Goal: Task Accomplishment & Management: Manage account settings

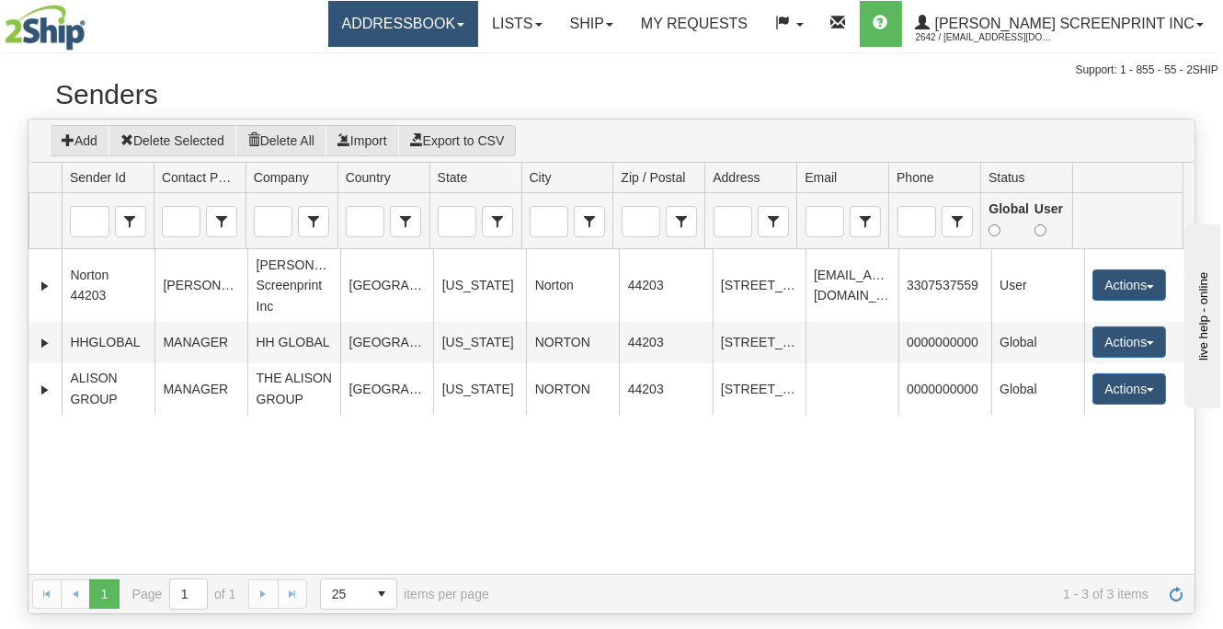
click at [441, 19] on link "Addressbook" at bounding box center [403, 24] width 151 height 46
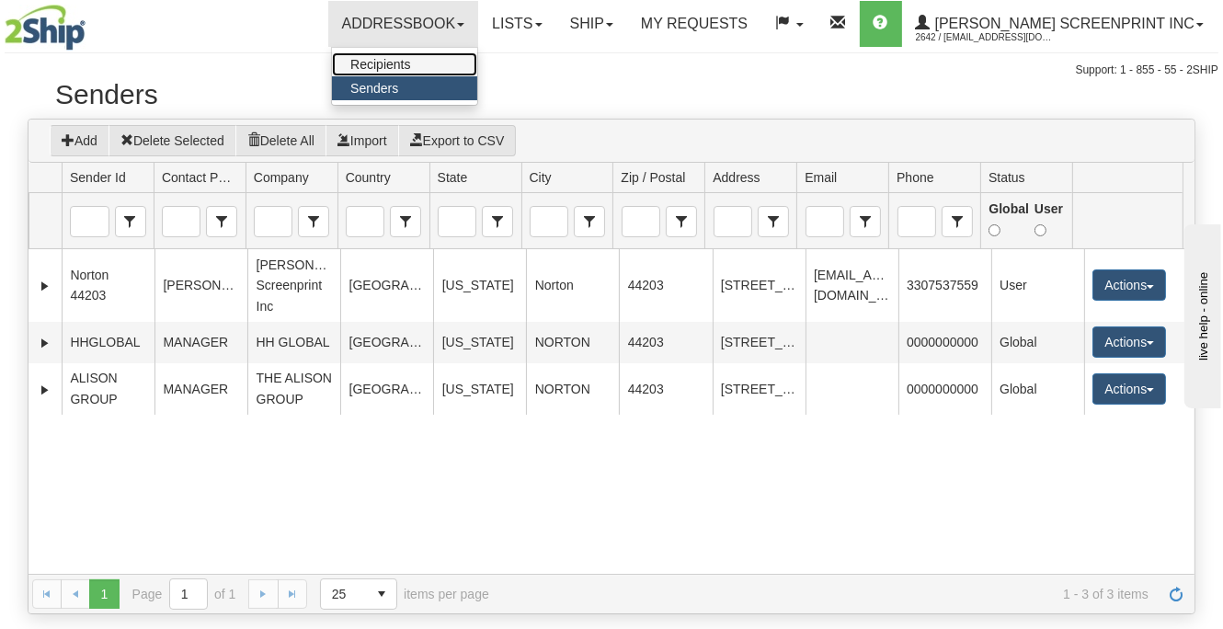
click at [410, 64] on span "Recipients" at bounding box center [380, 64] width 60 height 15
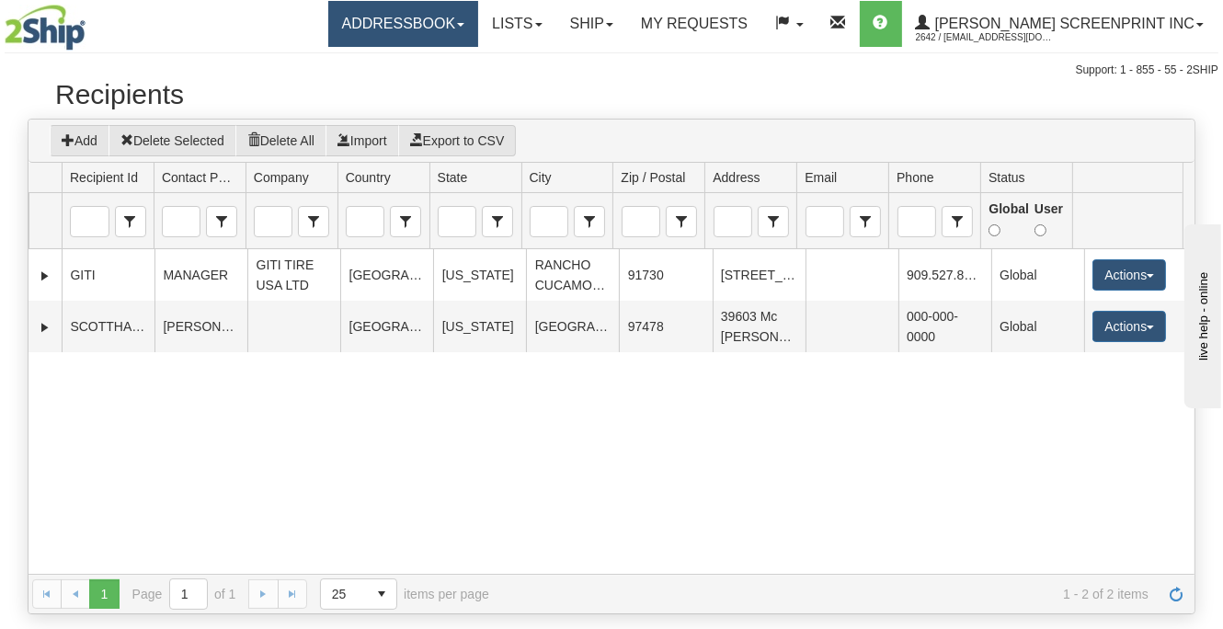
click at [471, 27] on link "Addressbook" at bounding box center [403, 24] width 151 height 46
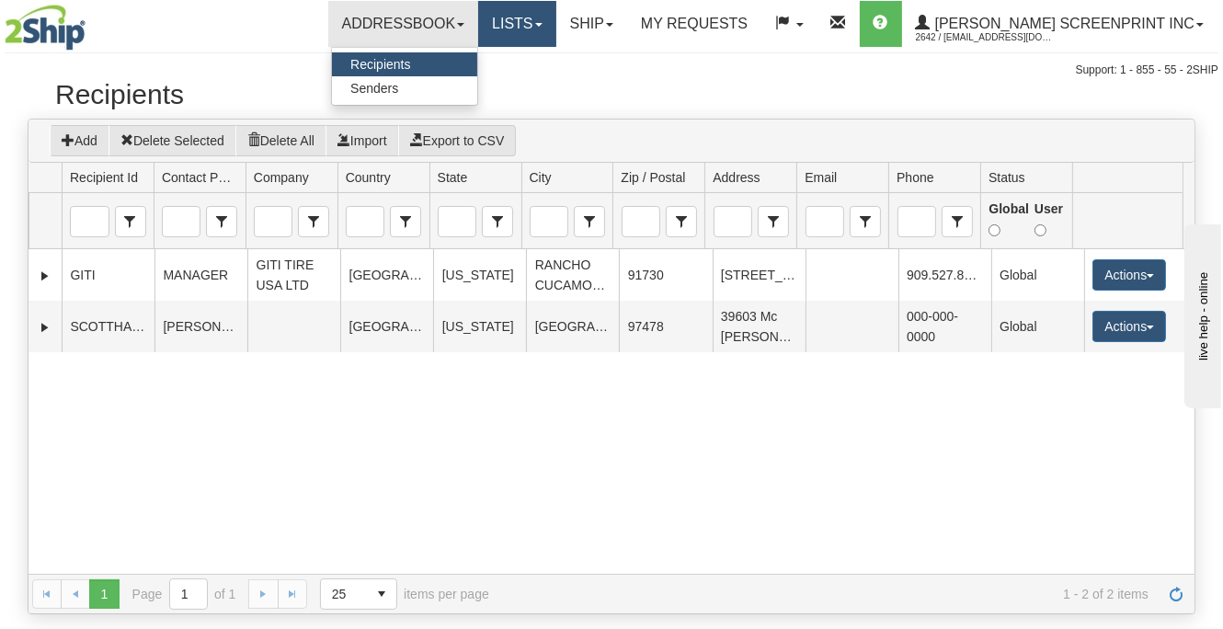
click at [555, 28] on link "Lists" at bounding box center [516, 24] width 77 height 46
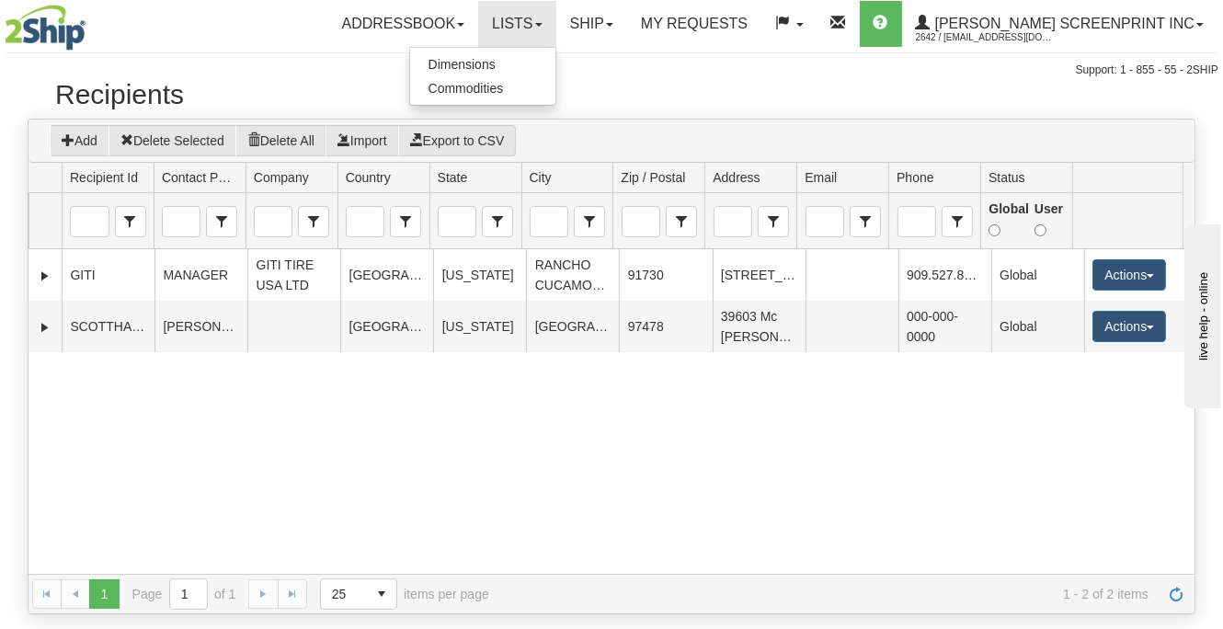
click at [656, 67] on div "Support: 1 - 855 - 55 - 2SHIP" at bounding box center [611, 71] width 1213 height 16
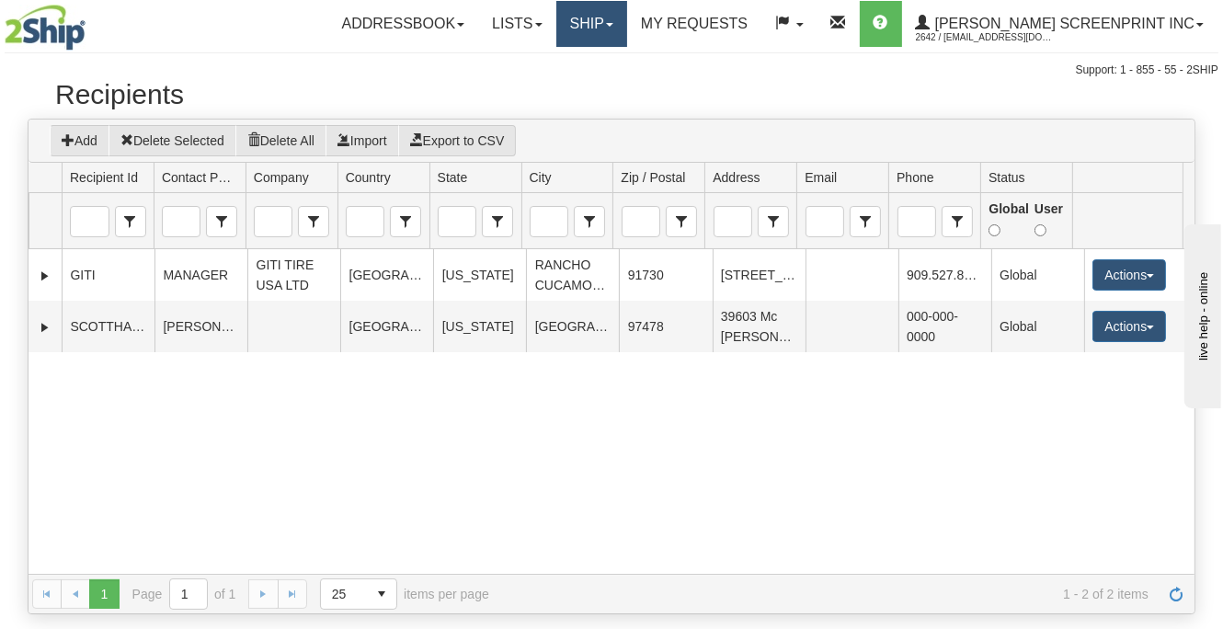
click at [627, 22] on link "Ship" at bounding box center [591, 24] width 71 height 46
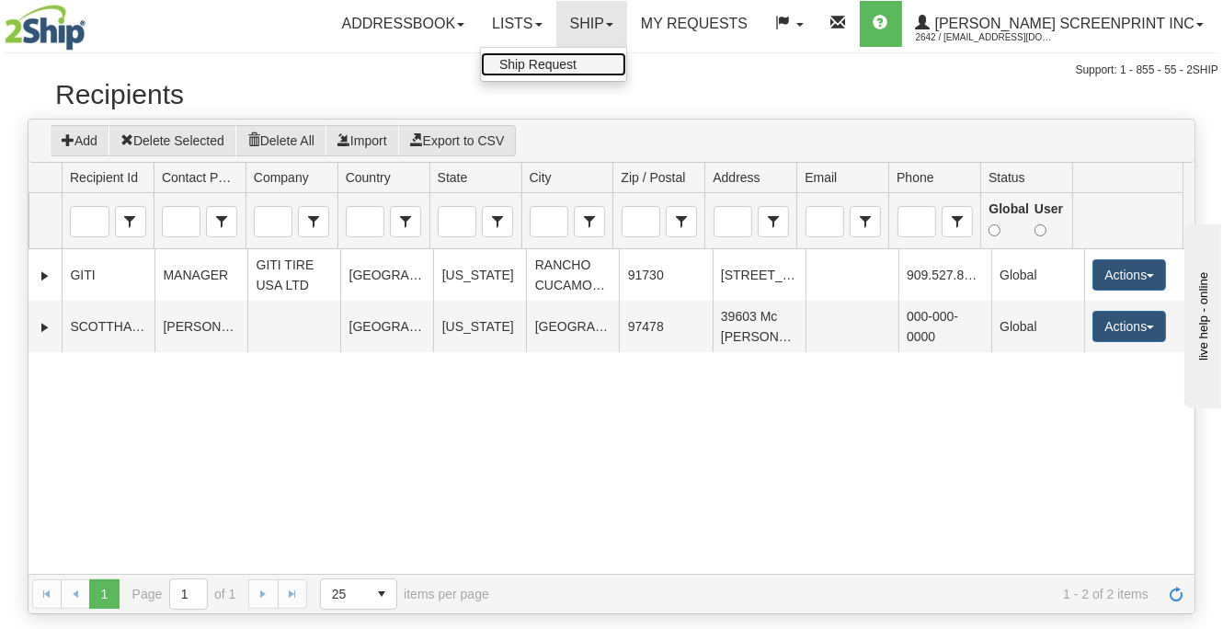
click at [576, 62] on span "Ship Request" at bounding box center [537, 64] width 77 height 15
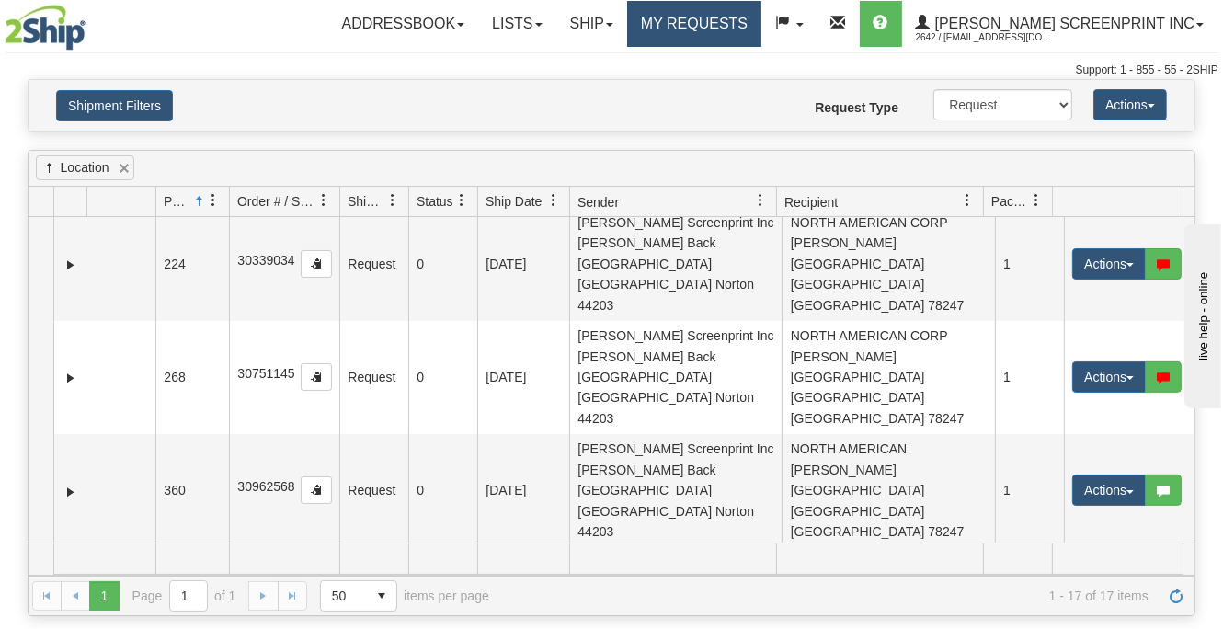
scroll to position [880, 0]
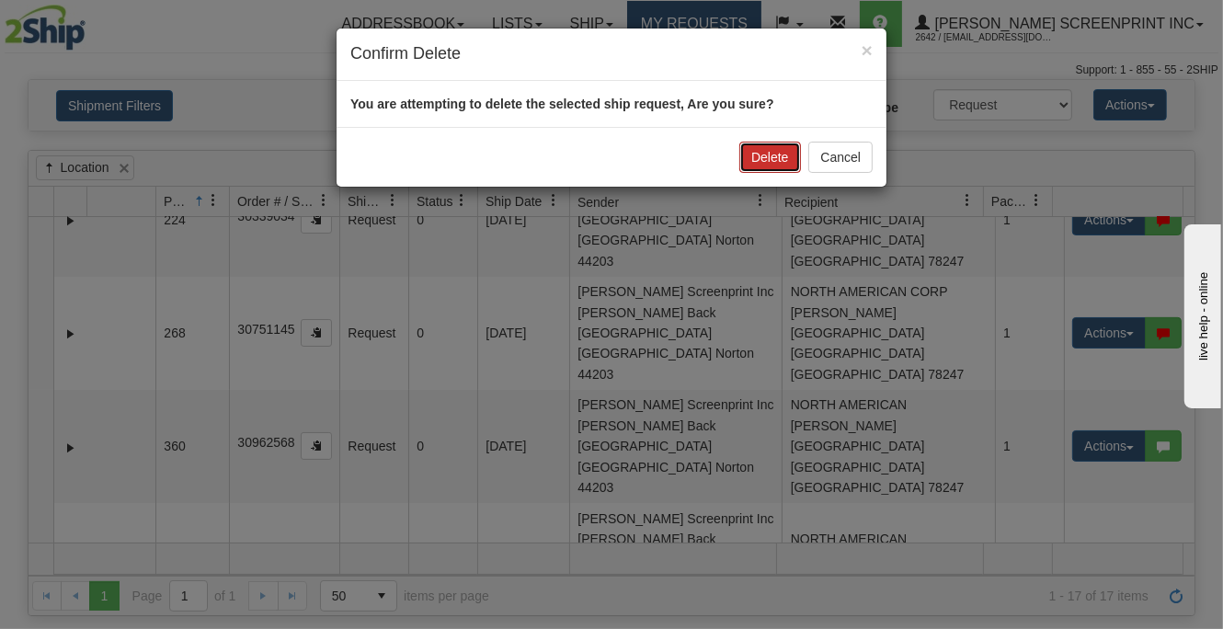
click at [767, 152] on button "Delete" at bounding box center [769, 157] width 61 height 31
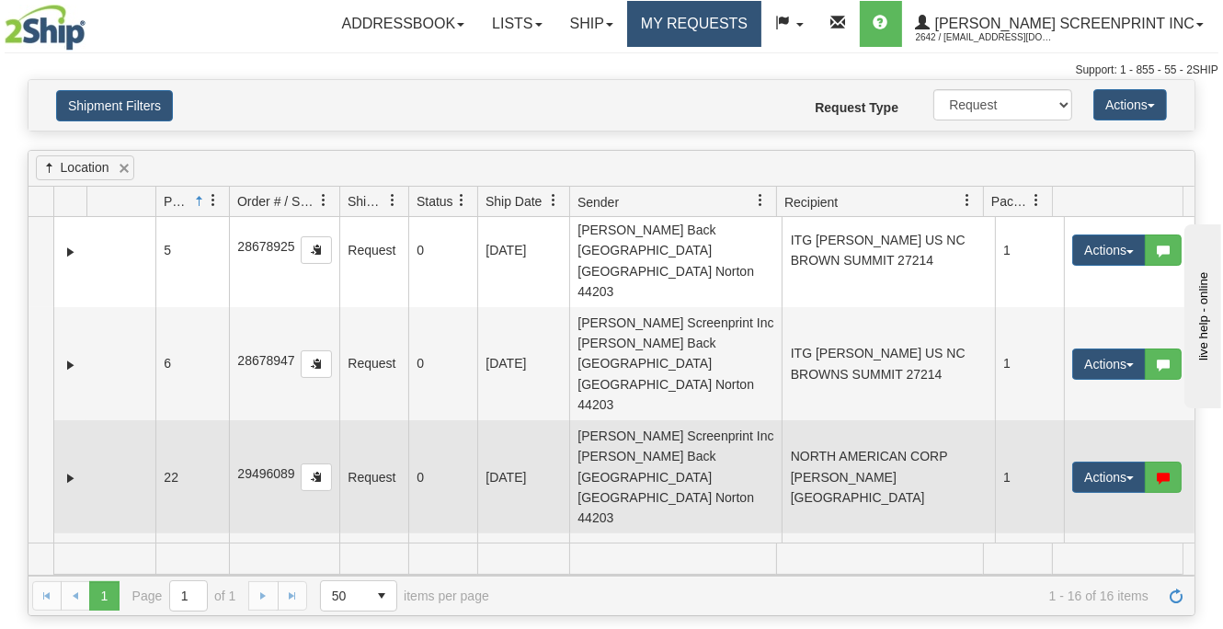
scroll to position [0, 0]
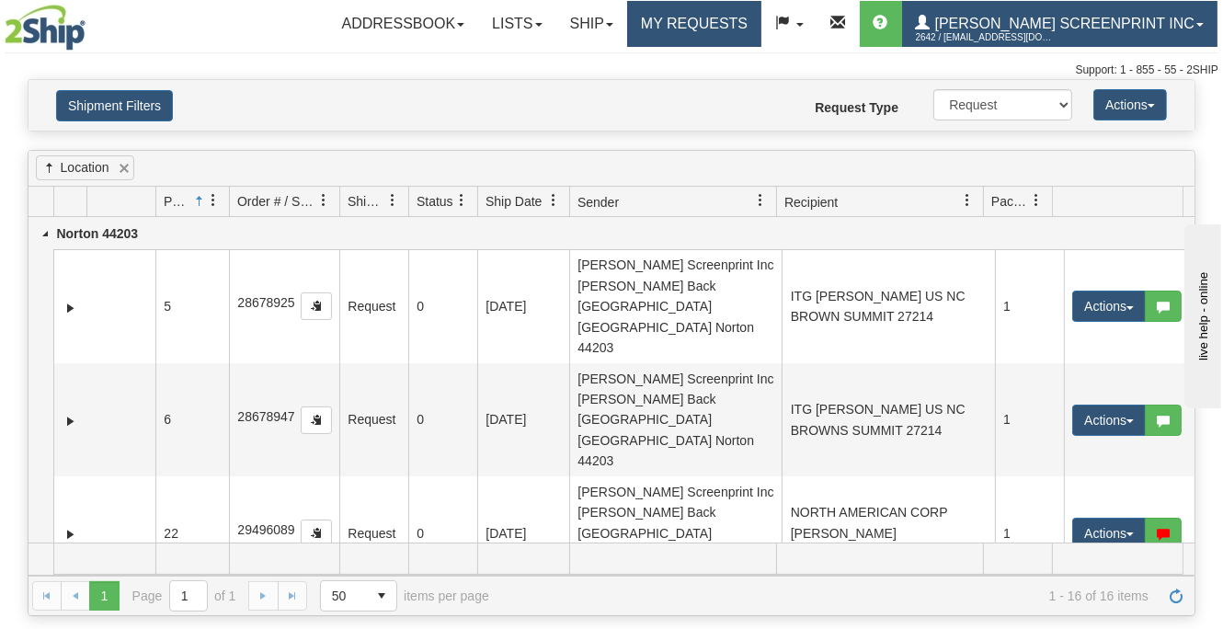
click at [1082, 21] on span "[PERSON_NAME] Screenprint Inc" at bounding box center [1062, 24] width 264 height 16
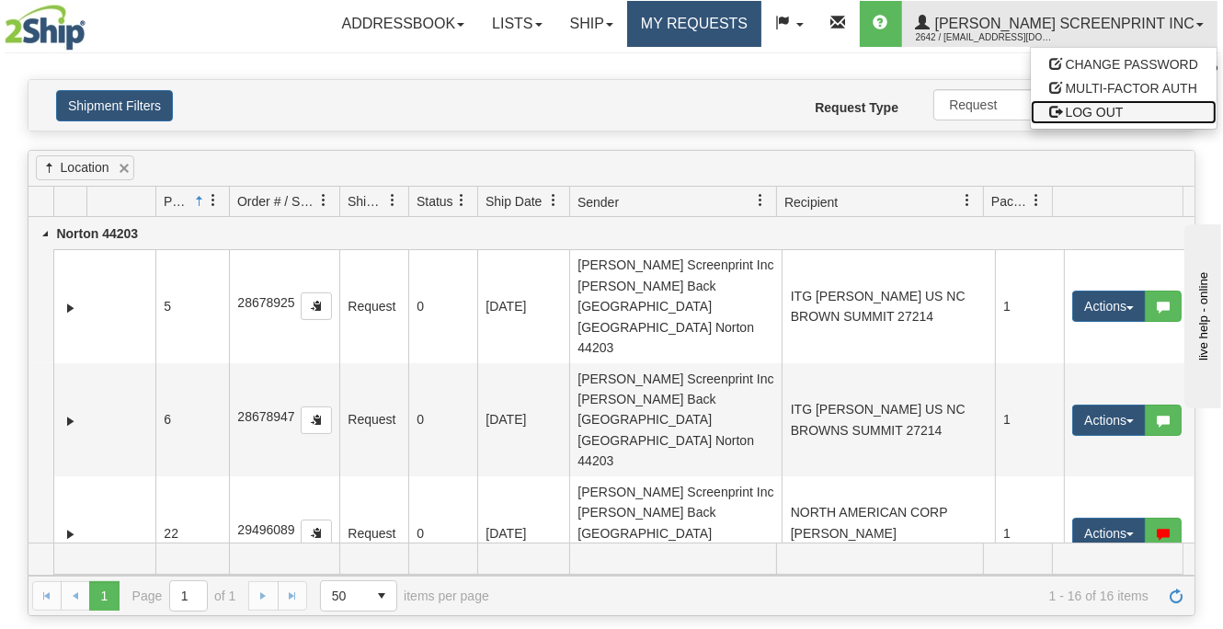
click at [1085, 110] on span "LOG OUT" at bounding box center [1094, 112] width 58 height 15
